Goal: Information Seeking & Learning: Learn about a topic

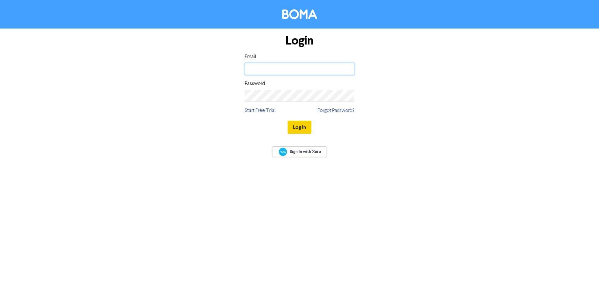
type input "[PERSON_NAME][EMAIL_ADDRESS][DOMAIN_NAME]"
click at [303, 125] on button "Log In" at bounding box center [300, 127] width 24 height 13
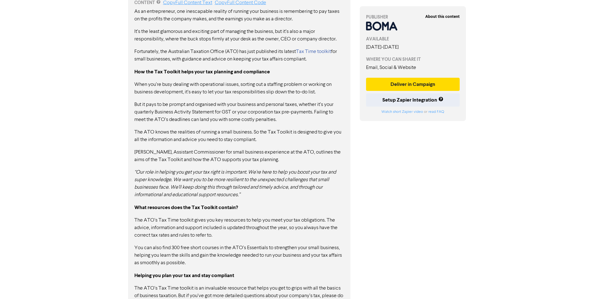
scroll to position [259, 0]
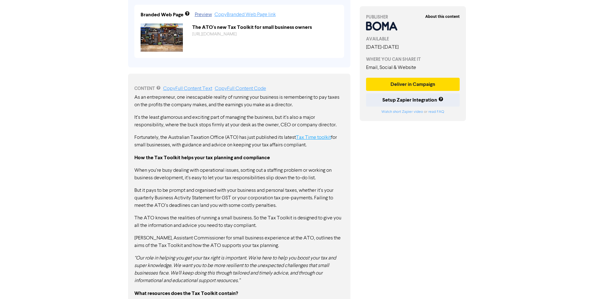
click at [318, 137] on link "Tax Time toolkit" at bounding box center [313, 137] width 35 height 5
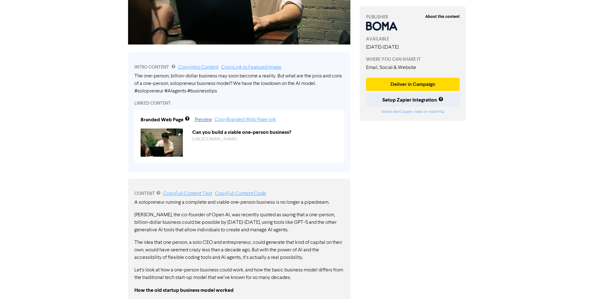
scroll to position [47, 0]
